Goal: Navigation & Orientation: Understand site structure

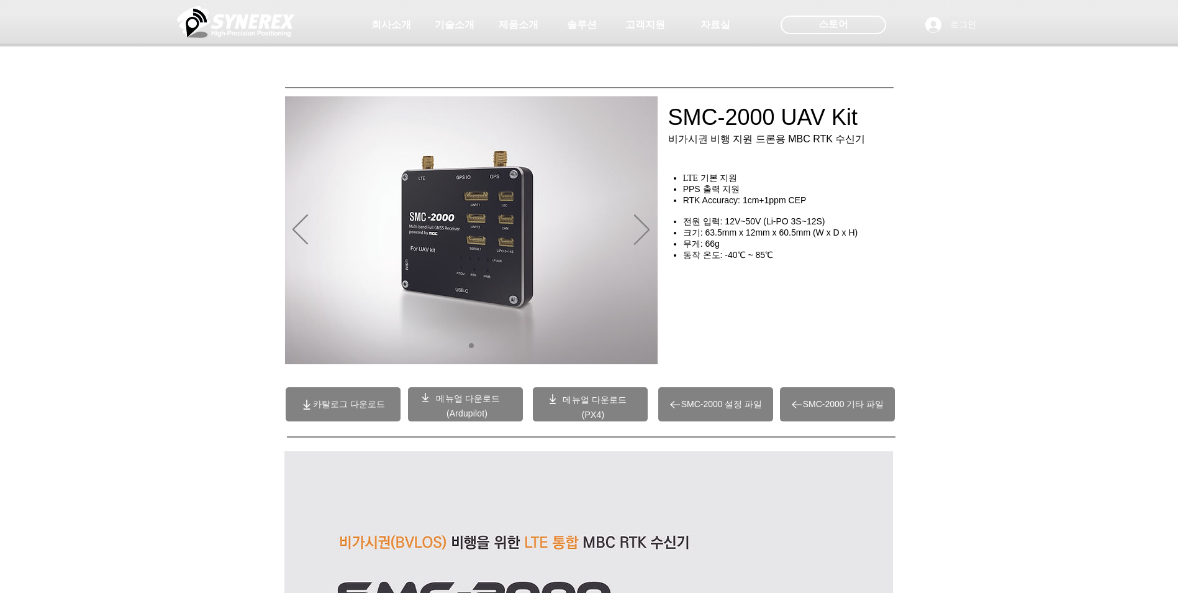
drag, startPoint x: 673, startPoint y: 100, endPoint x: 834, endPoint y: 144, distance: 166.8
click at [834, 144] on div at bounding box center [589, 92] width 1178 height 184
drag, startPoint x: 671, startPoint y: 113, endPoint x: 830, endPoint y: 139, distance: 161.6
click at [848, 128] on div at bounding box center [589, 92] width 1178 height 184
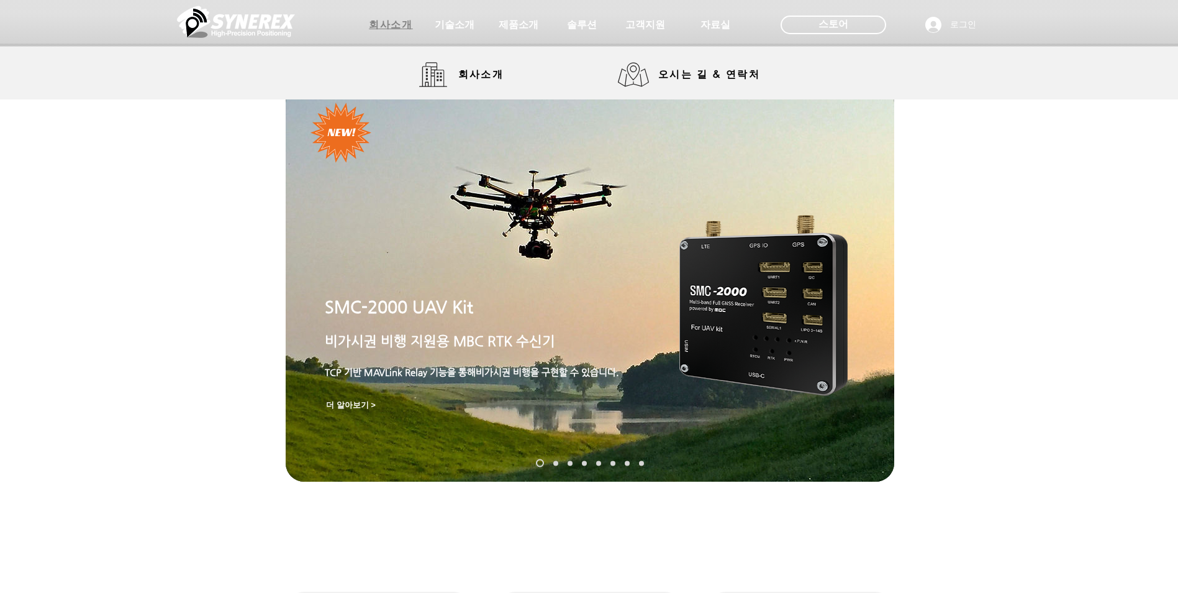
click at [378, 17] on span "회사소개" at bounding box center [391, 24] width 62 height 25
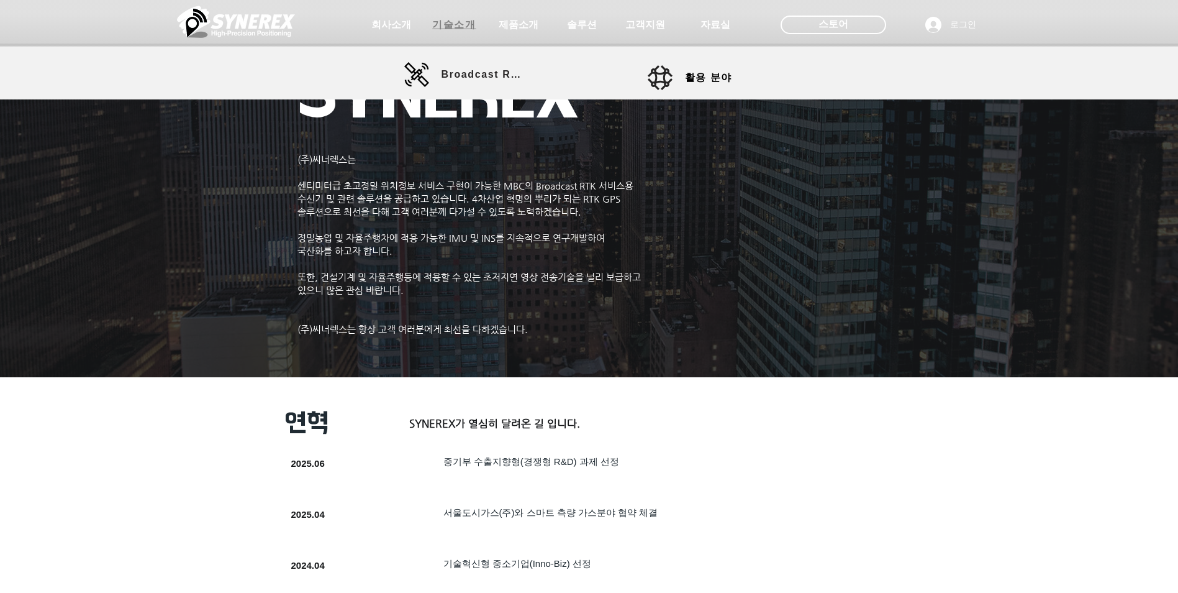
click at [444, 24] on span "기술소개" at bounding box center [453, 25] width 43 height 13
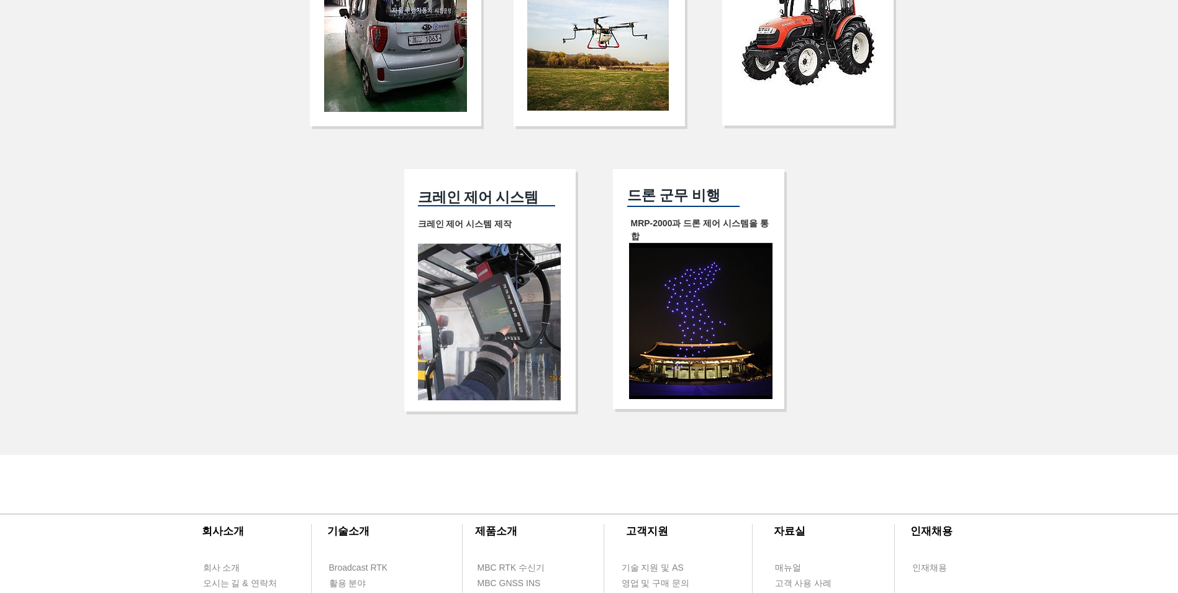
scroll to position [2626, 0]
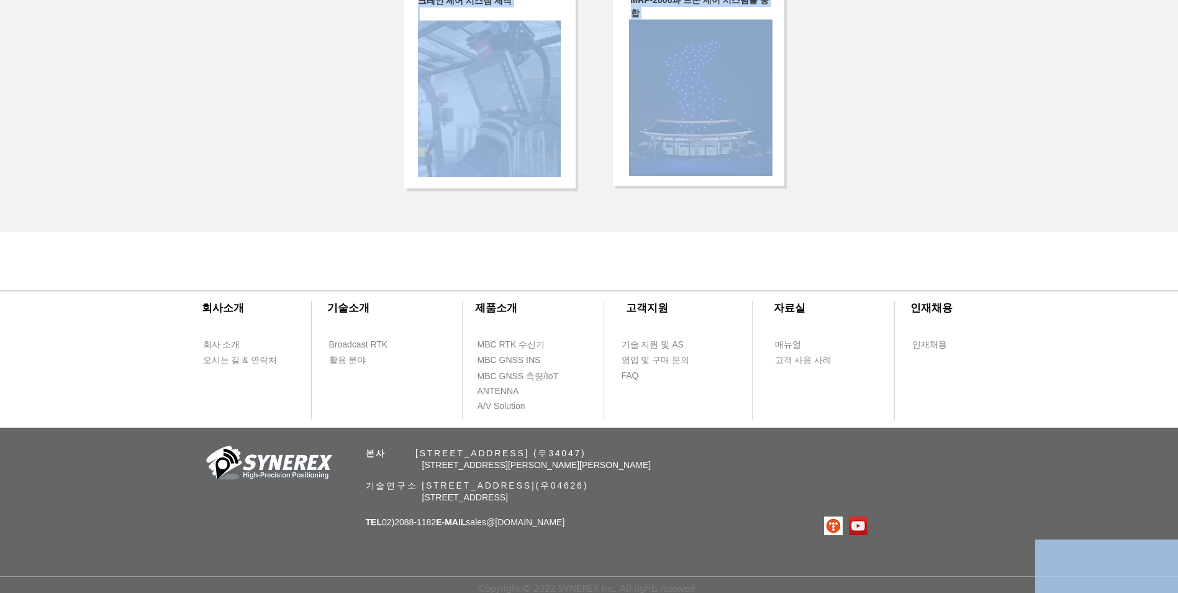
drag, startPoint x: 659, startPoint y: 332, endPoint x: 702, endPoint y: 355, distance: 48.3
drag, startPoint x: 702, startPoint y: 355, endPoint x: 648, endPoint y: 268, distance: 102.4
click at [648, 268] on div at bounding box center [589, 347] width 1178 height 159
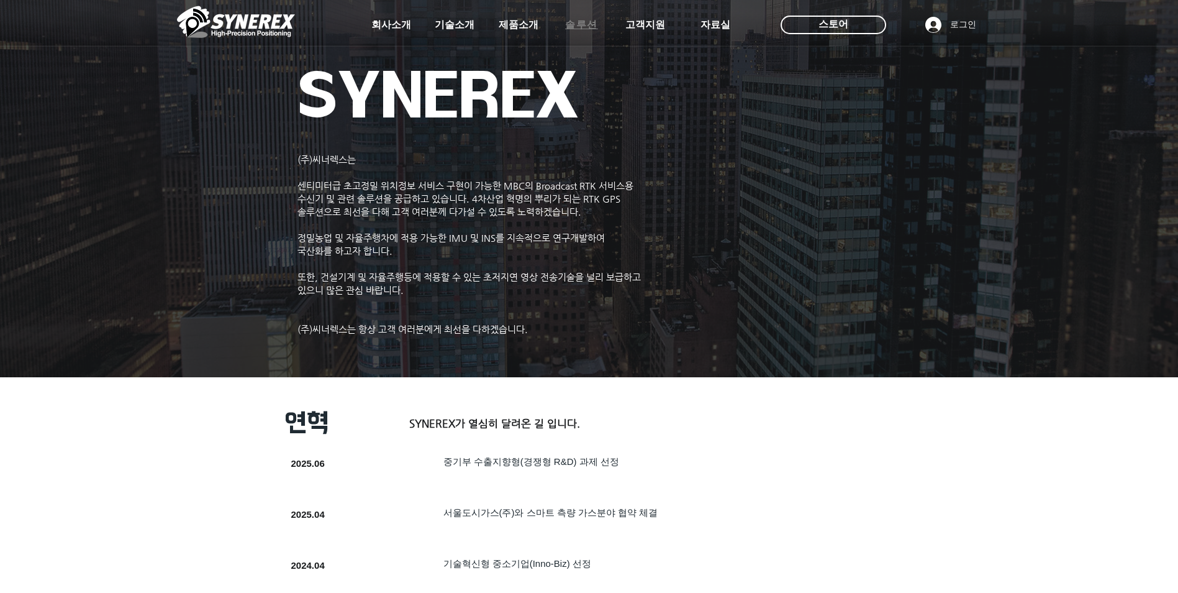
click at [578, 27] on span "솔루션" at bounding box center [581, 25] width 33 height 13
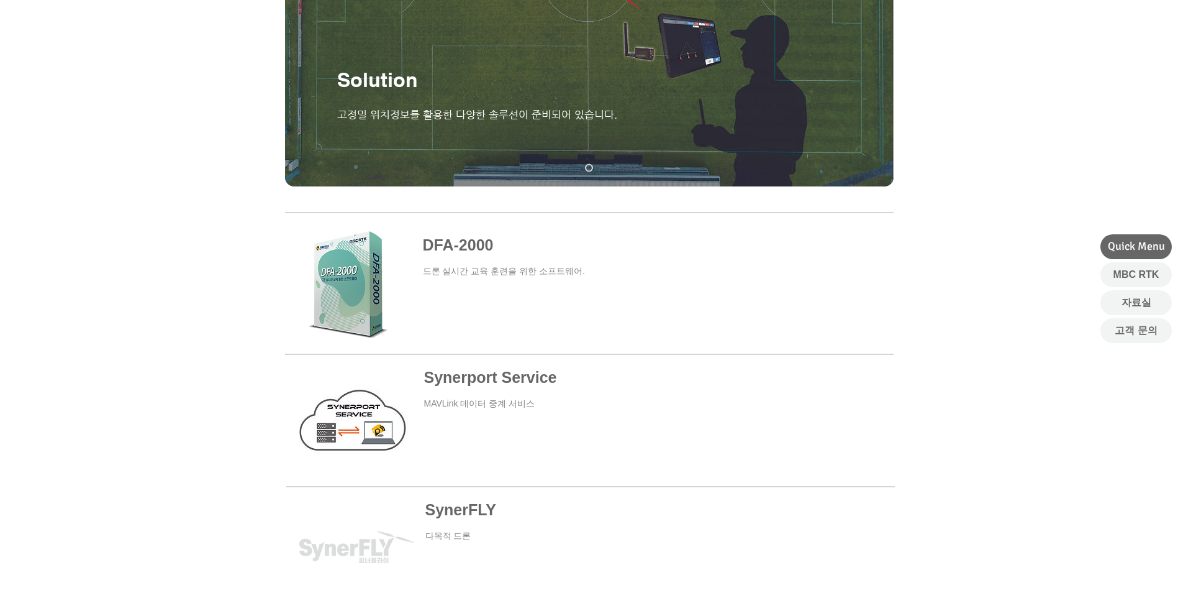
scroll to position [311, 0]
